Goal: Information Seeking & Learning: Learn about a topic

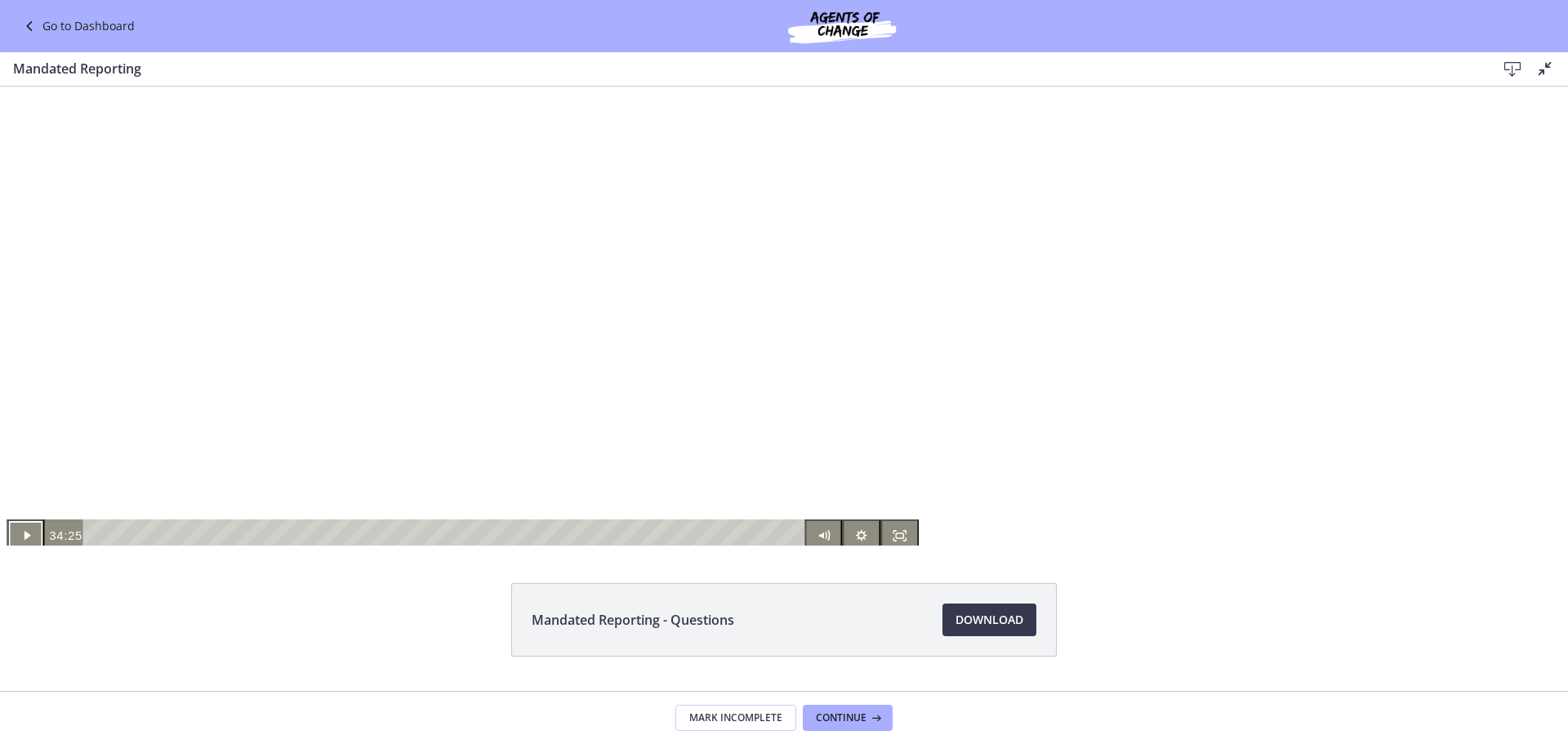
scroll to position [408, 0]
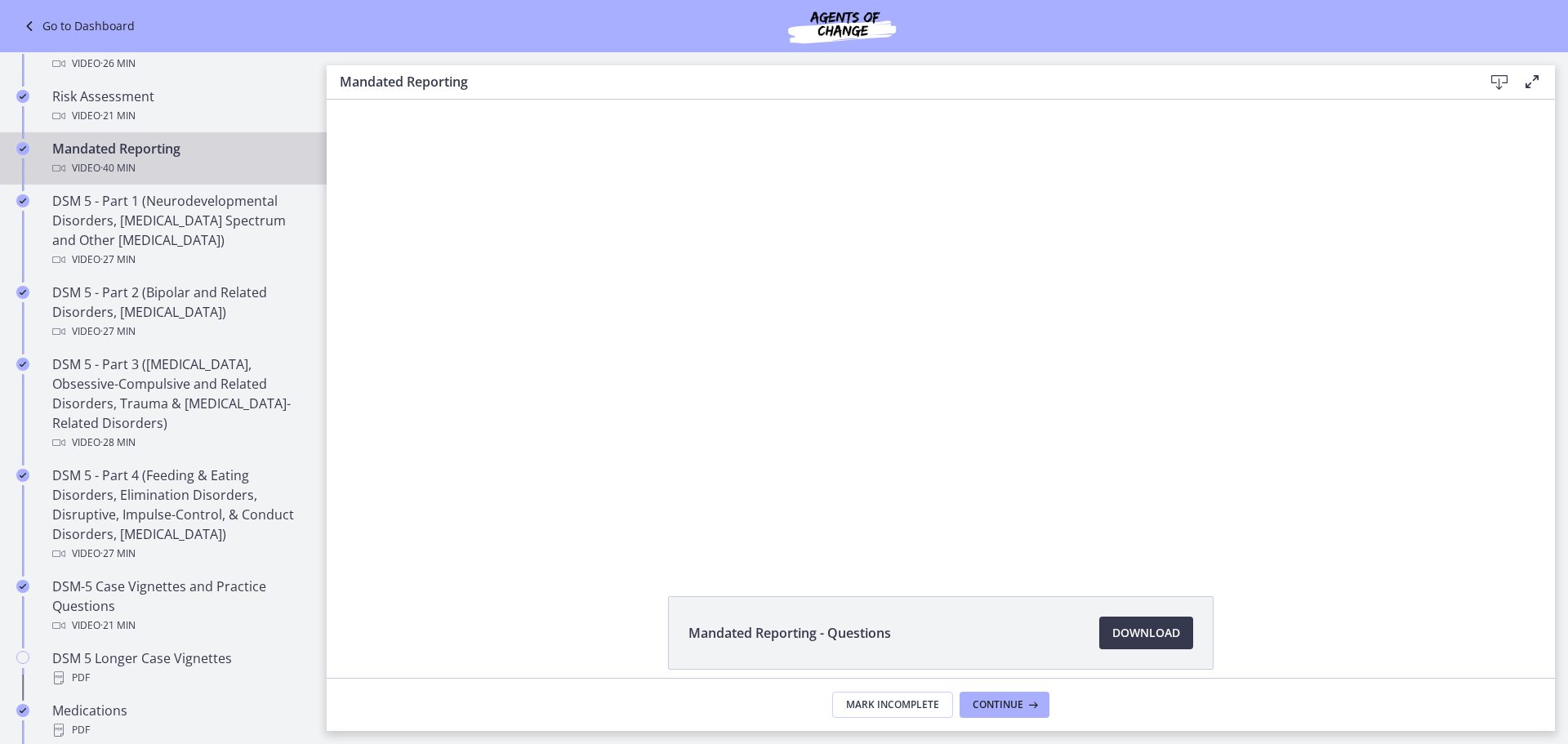
scroll to position [571, 0]
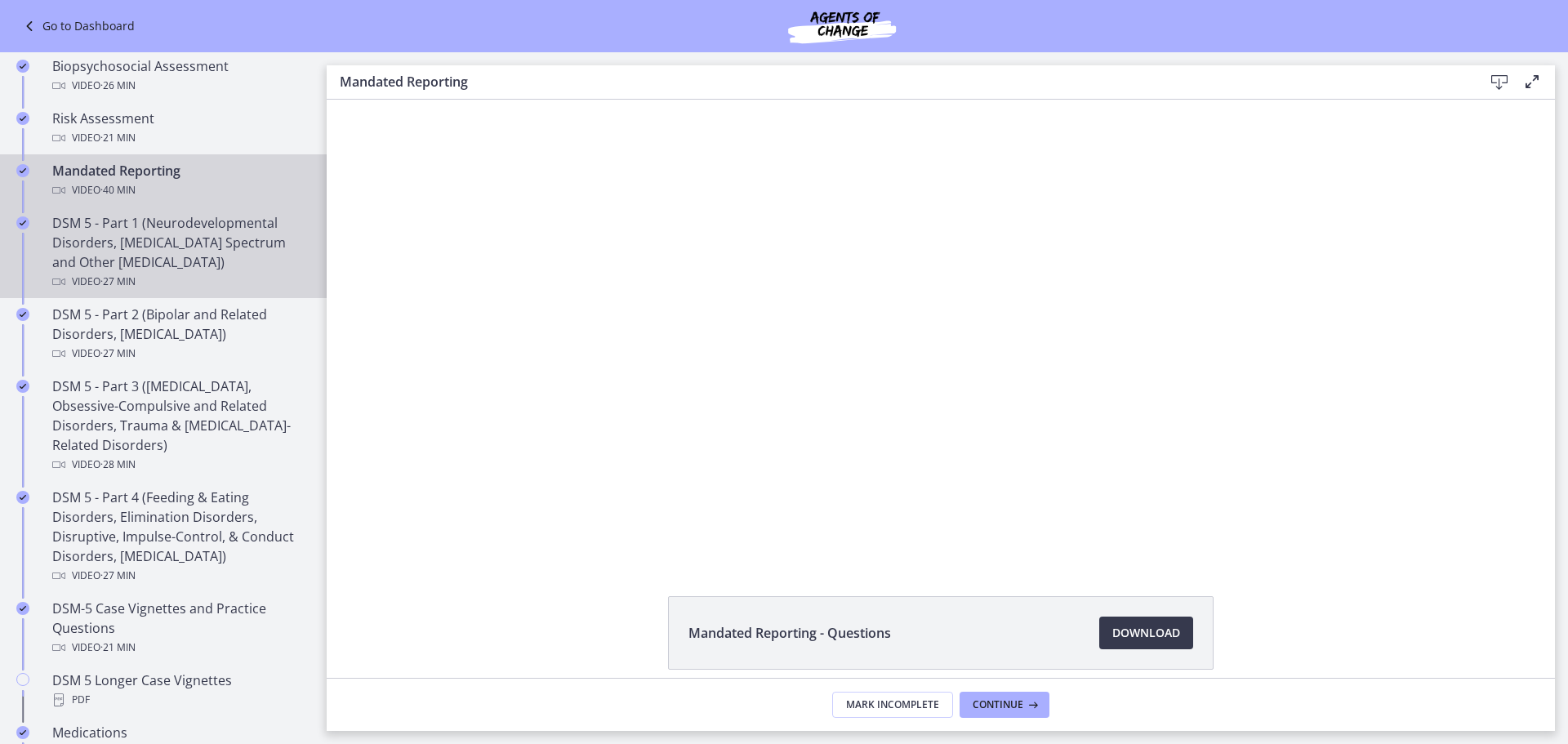
click at [162, 268] on div "DSM 5 - Part 1 (Neurodevelopmental Disorders, [MEDICAL_DATA] Spectrum and Other…" at bounding box center [180, 252] width 255 height 78
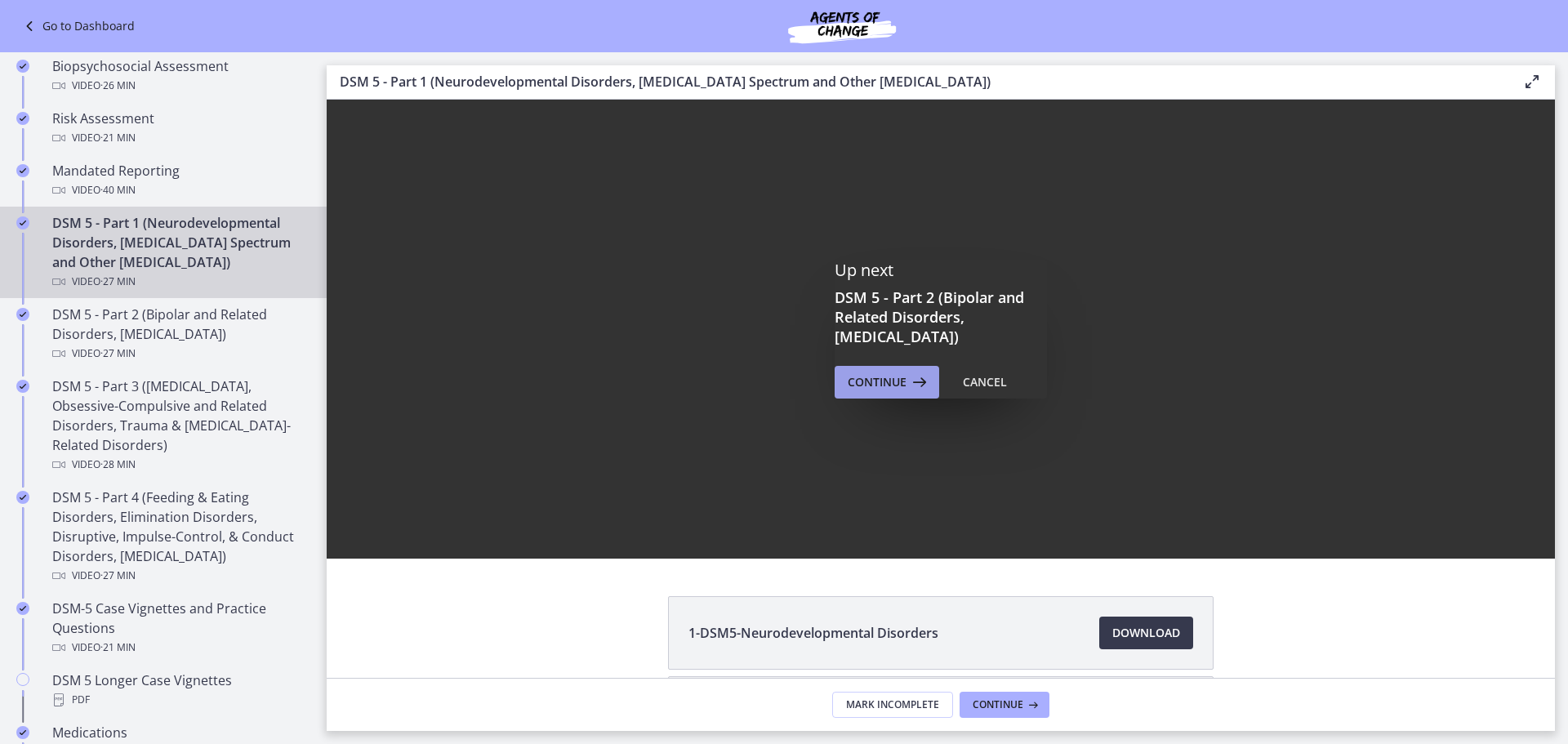
click at [867, 374] on span "Continue" at bounding box center [878, 382] width 59 height 19
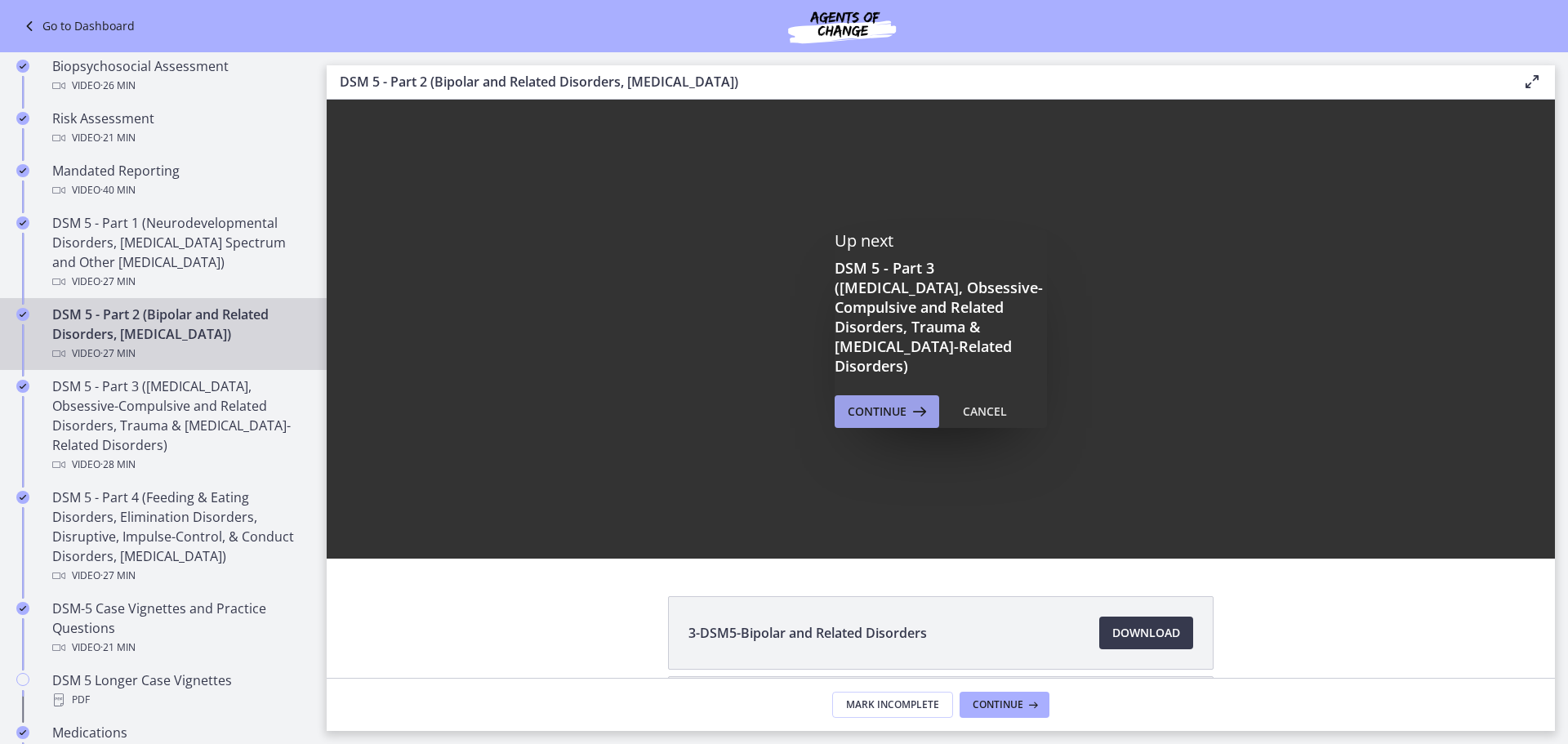
click at [864, 417] on button "Continue" at bounding box center [887, 411] width 105 height 33
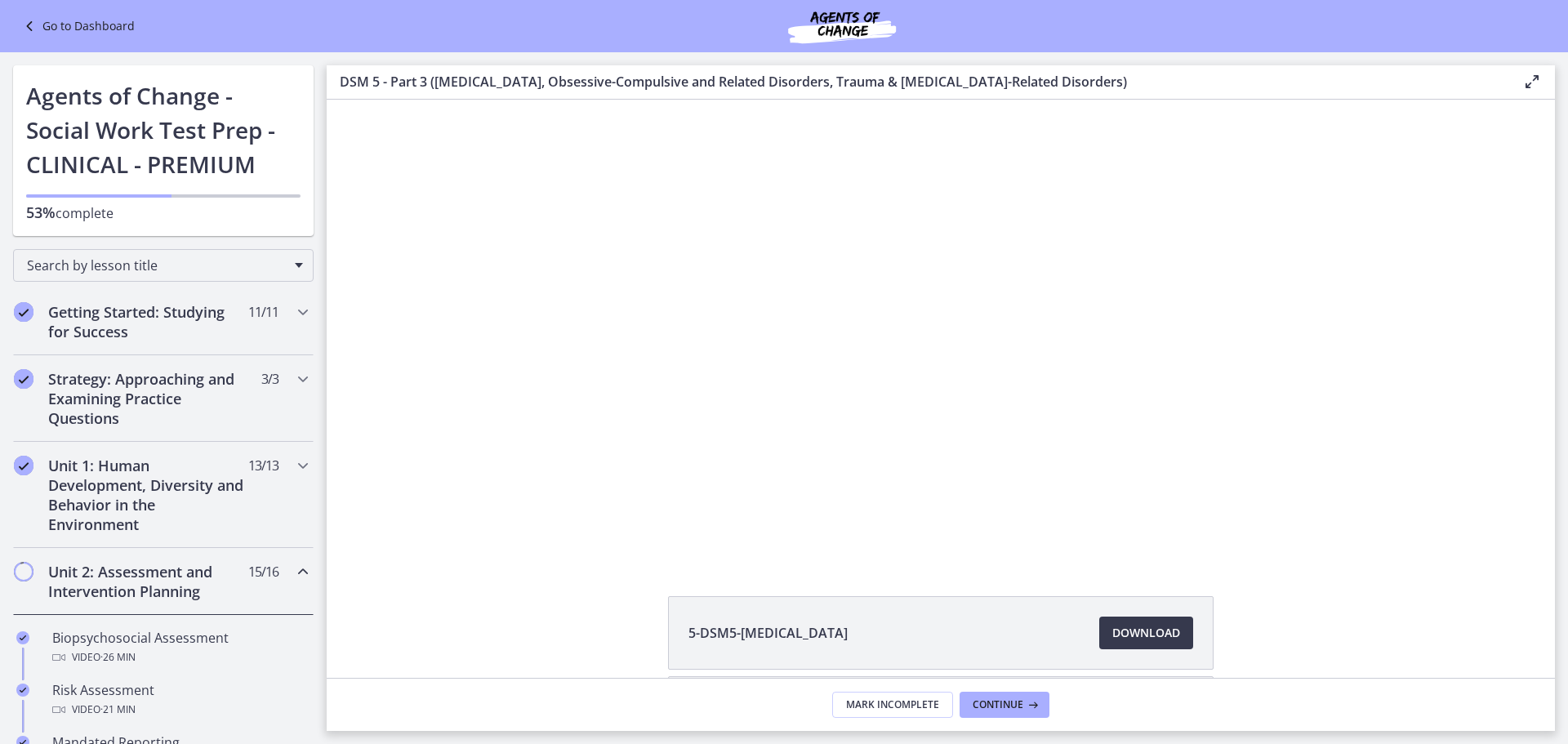
scroll to position [571, 0]
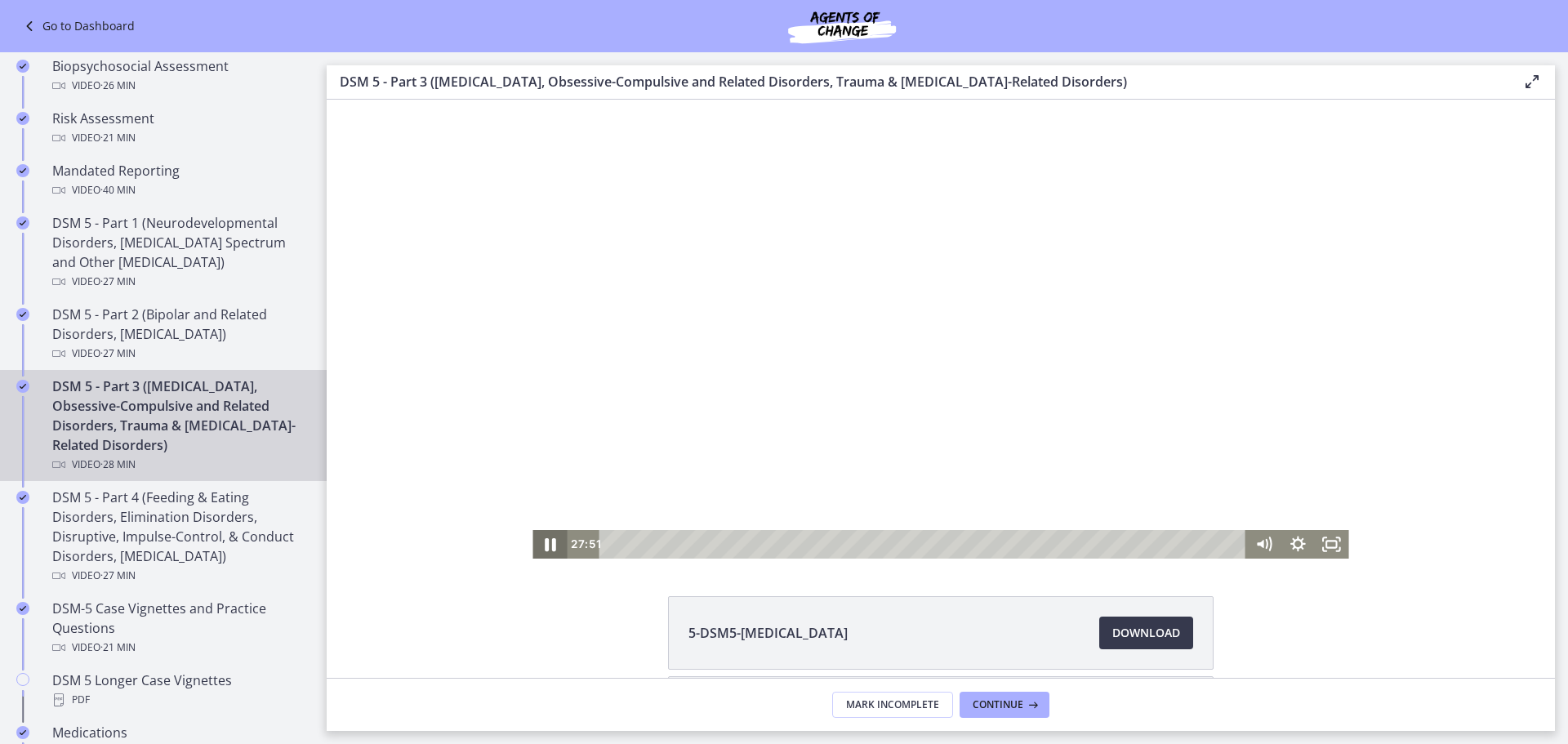
click at [539, 542] on icon "Pause" at bounding box center [550, 544] width 41 height 34
